Goal: Task Accomplishment & Management: Use online tool/utility

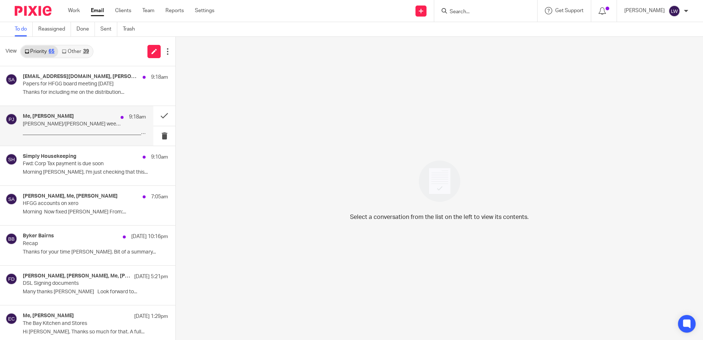
click at [80, 125] on p "[PERSON_NAME]/[PERSON_NAME] weekly catch up" at bounding box center [72, 124] width 99 height 6
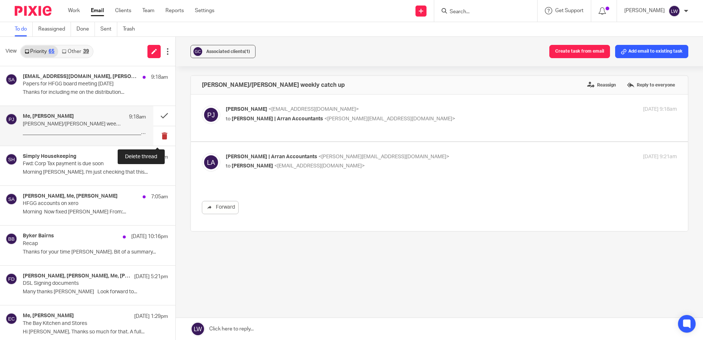
click at [159, 135] on button at bounding box center [164, 135] width 22 height 19
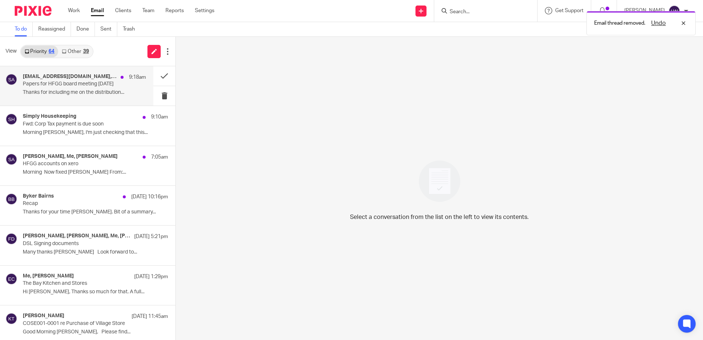
click at [99, 85] on p "Papers for HFGG board meeting [DATE]" at bounding box center [72, 84] width 99 height 6
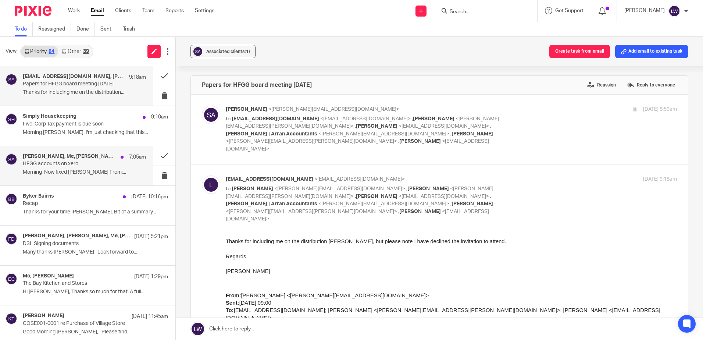
click at [73, 165] on p "HFGG accounts on xero" at bounding box center [72, 164] width 99 height 6
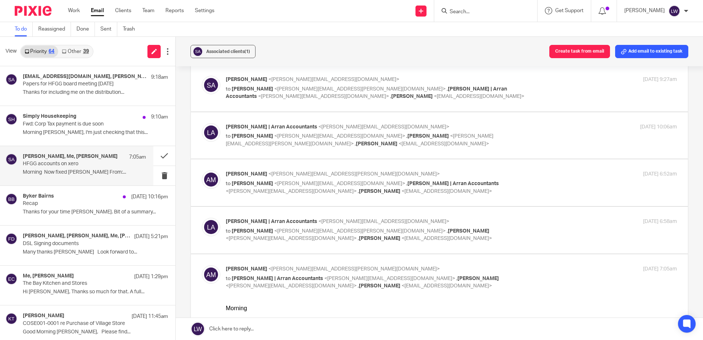
scroll to position [110, 0]
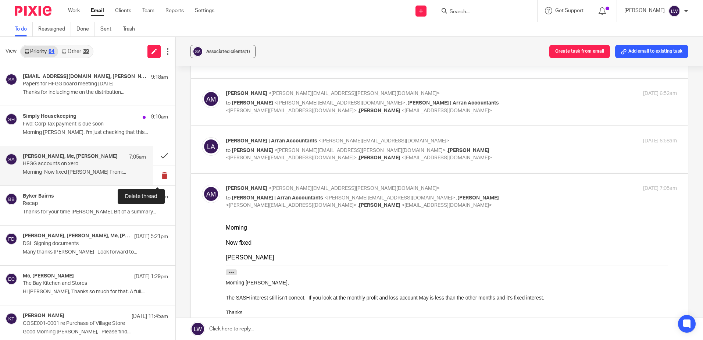
click at [156, 177] on button at bounding box center [164, 175] width 22 height 19
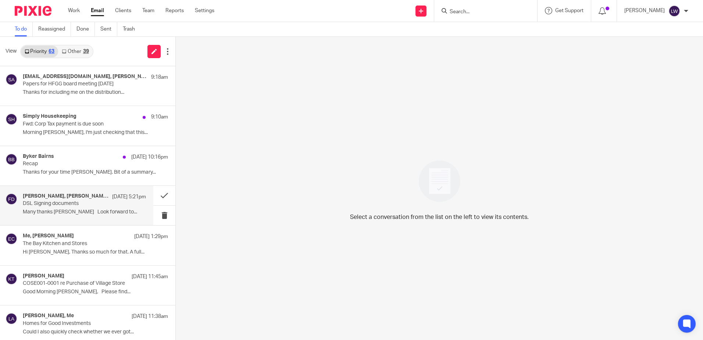
click at [85, 215] on p "Many thanks [PERSON_NAME] Look forward to..." at bounding box center [84, 212] width 123 height 6
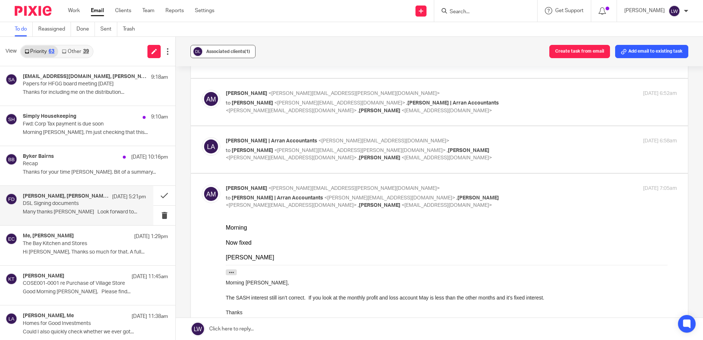
click at [224, 45] on button "Associated clients (1)" at bounding box center [223, 51] width 65 height 13
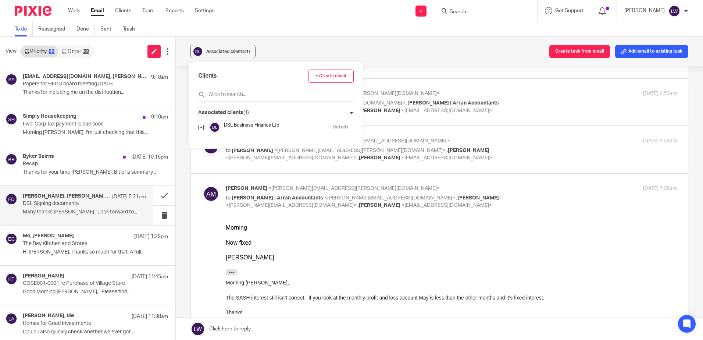
click at [313, 45] on div "Associated clients (1) Create task from email Add email to existing task" at bounding box center [439, 51] width 527 height 29
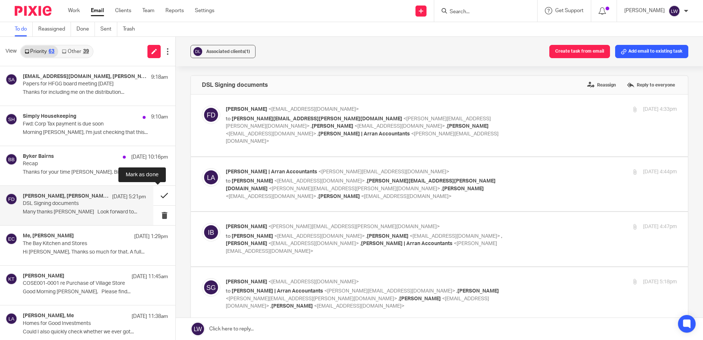
scroll to position [0, 0]
click at [159, 196] on button at bounding box center [164, 195] width 22 height 19
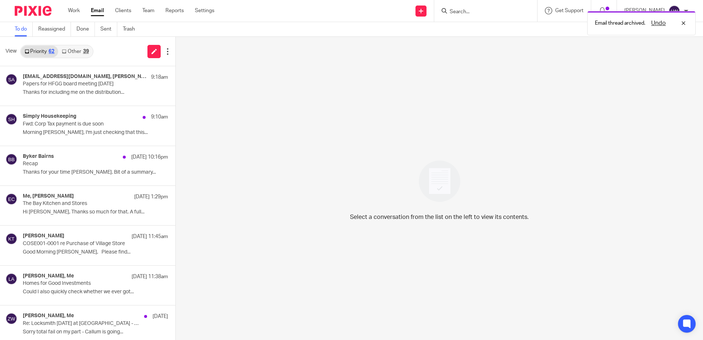
click at [78, 51] on link "Other 39" at bounding box center [75, 52] width 34 height 12
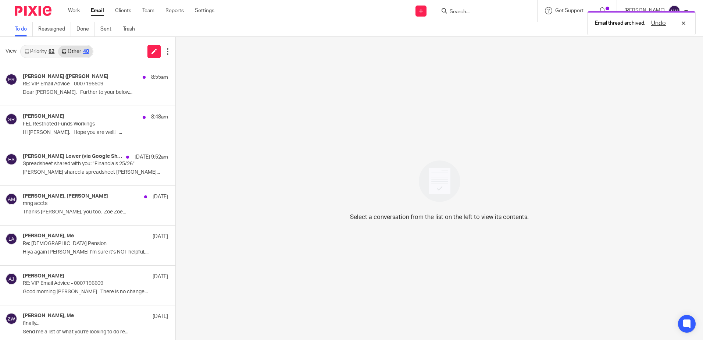
click at [43, 51] on link "Priority 62" at bounding box center [39, 52] width 37 height 12
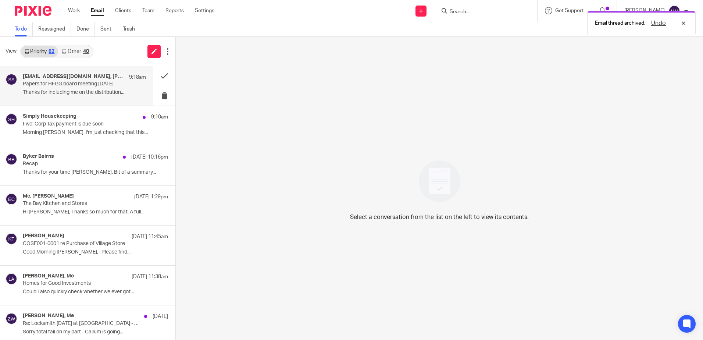
click at [49, 94] on p "Thanks for including me on the distribution..." at bounding box center [84, 92] width 123 height 6
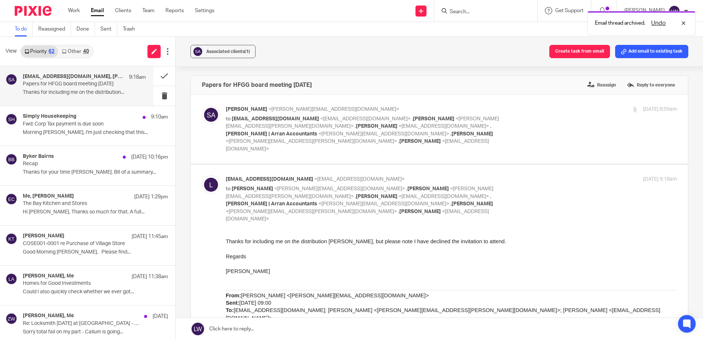
click at [78, 49] on link "Other 40" at bounding box center [75, 52] width 34 height 12
